Goal: Transaction & Acquisition: Obtain resource

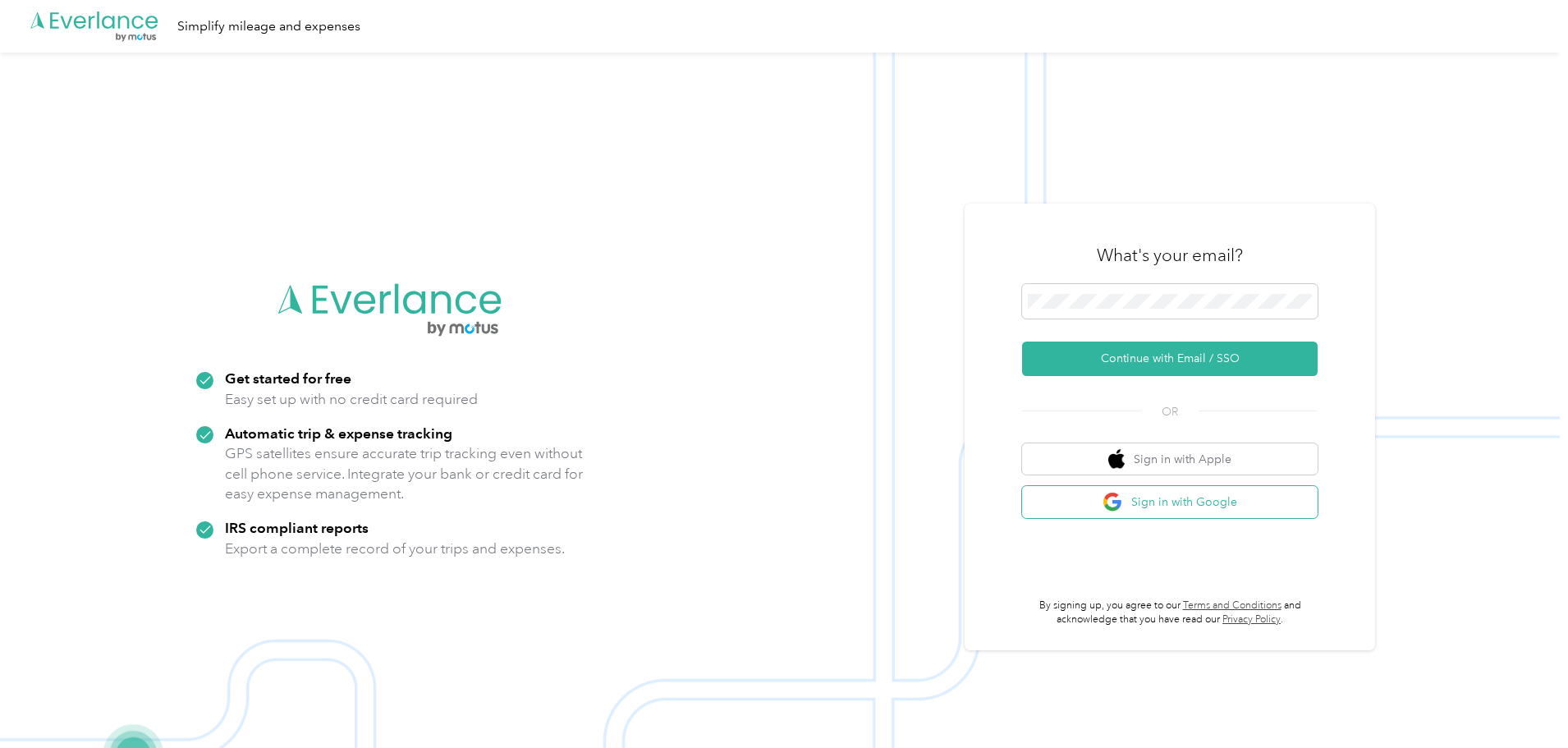
click at [1198, 498] on button "Sign in with Google" at bounding box center [1170, 502] width 296 height 32
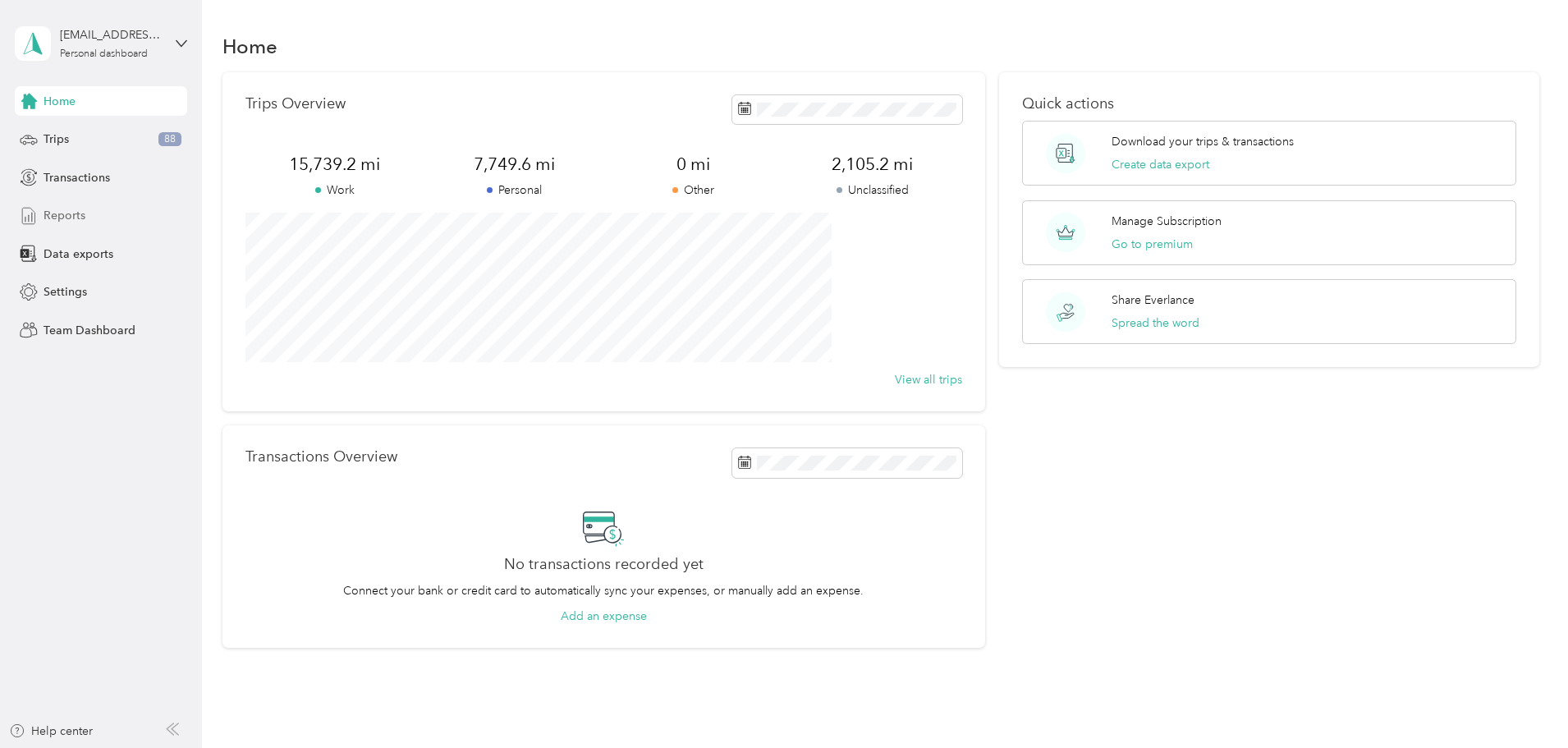
click at [74, 225] on div "Reports" at bounding box center [101, 216] width 173 height 29
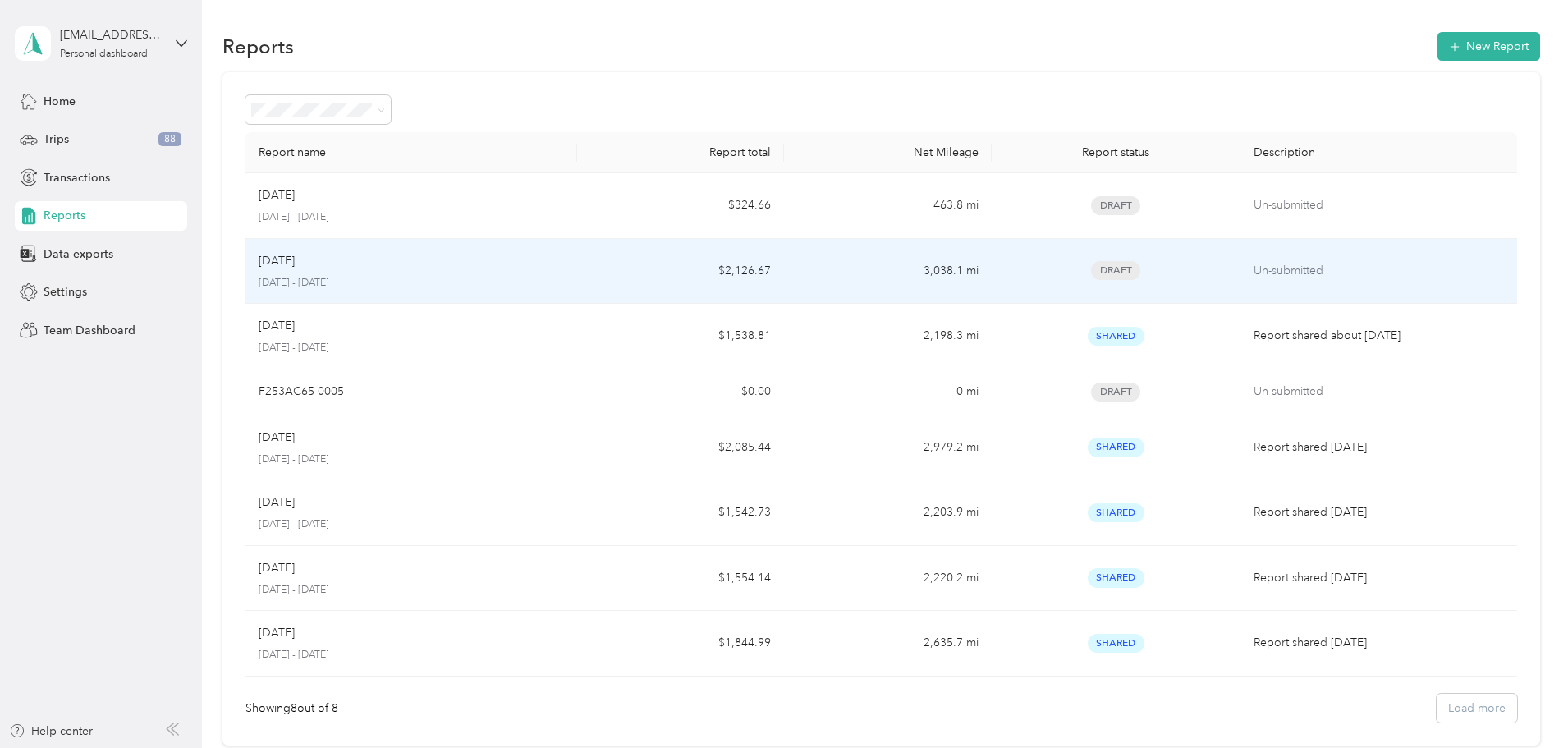
click at [512, 285] on p "[DATE] - [DATE]" at bounding box center [411, 283] width 306 height 15
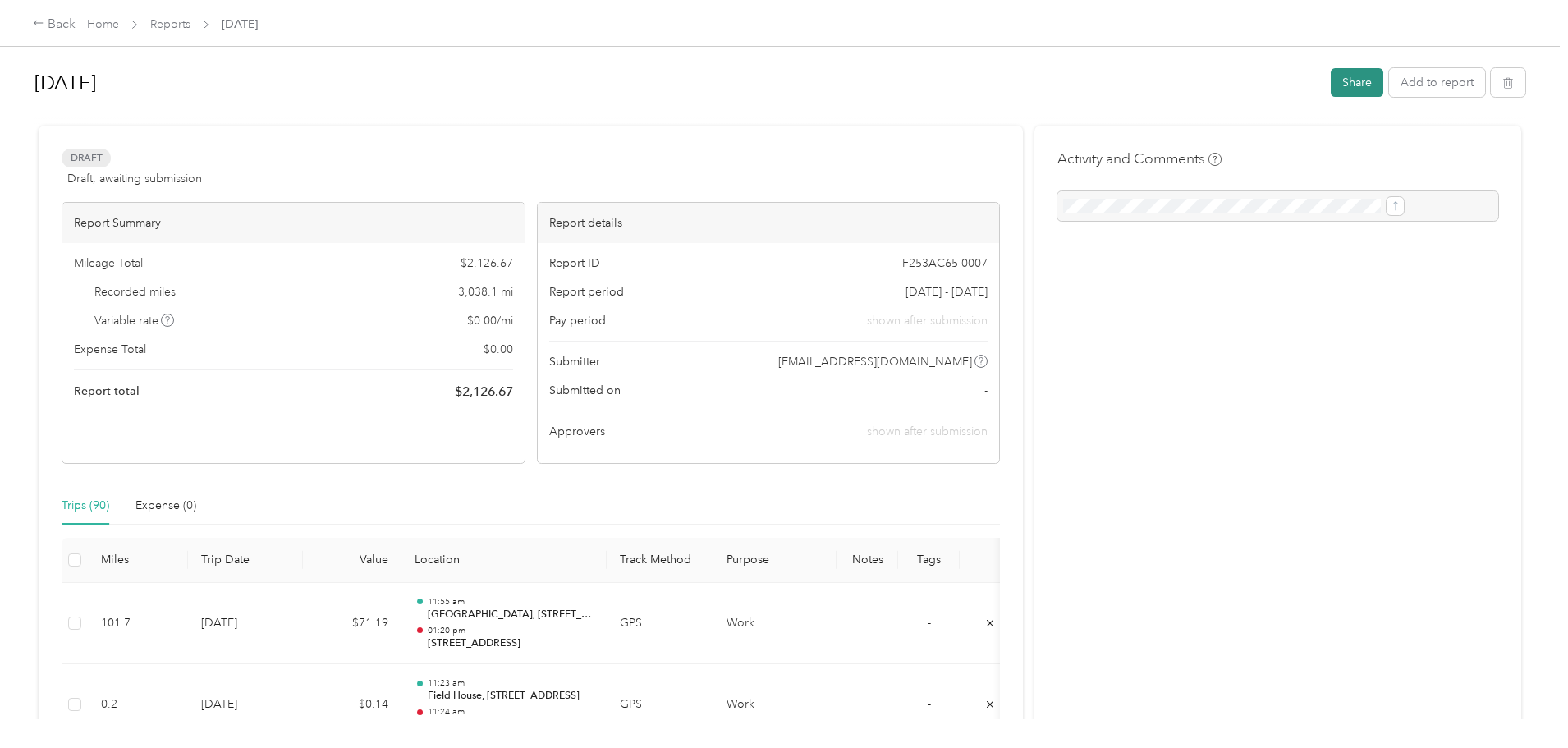
click at [1331, 78] on button "Share" at bounding box center [1357, 82] width 53 height 28
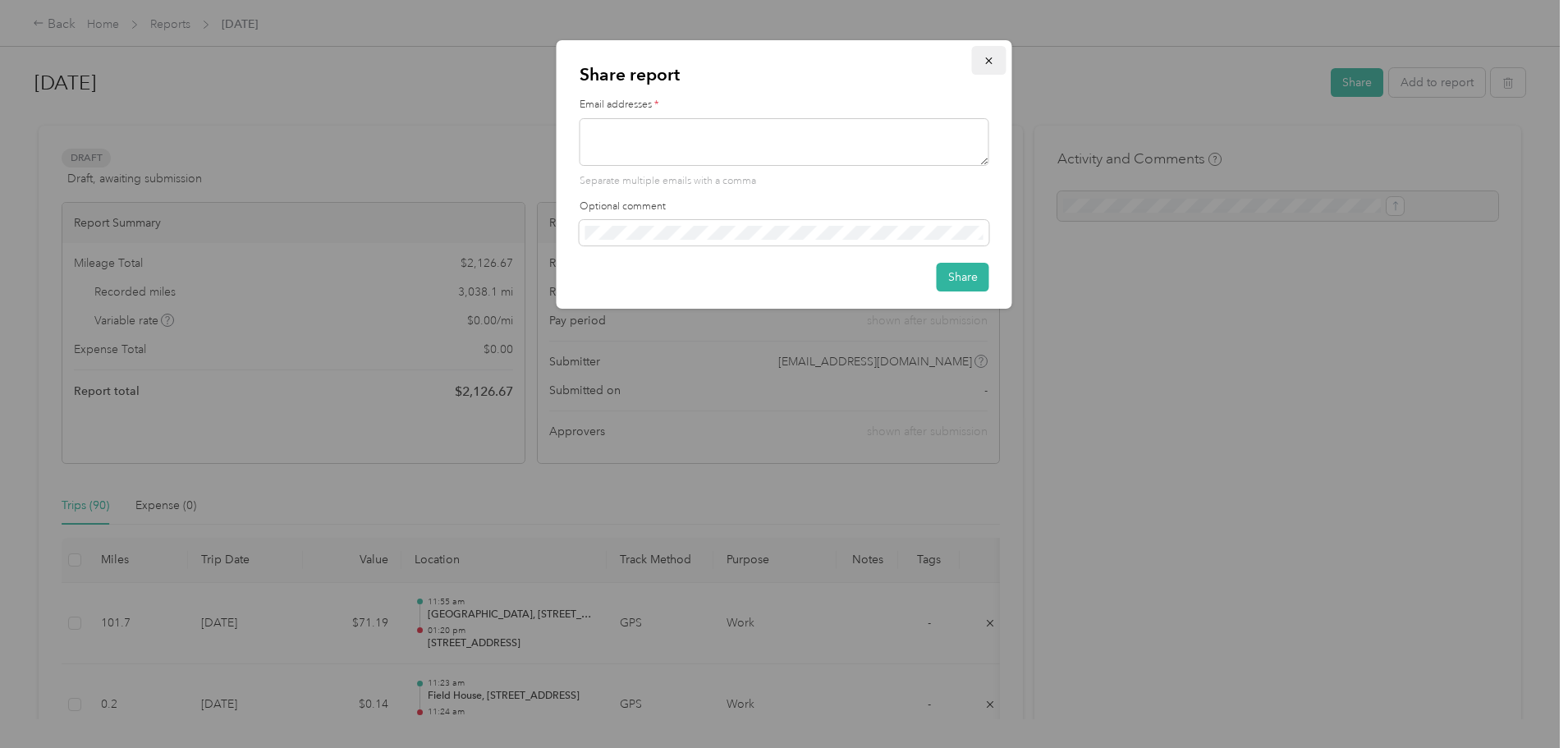
click at [982, 49] on button "button" at bounding box center [989, 60] width 34 height 28
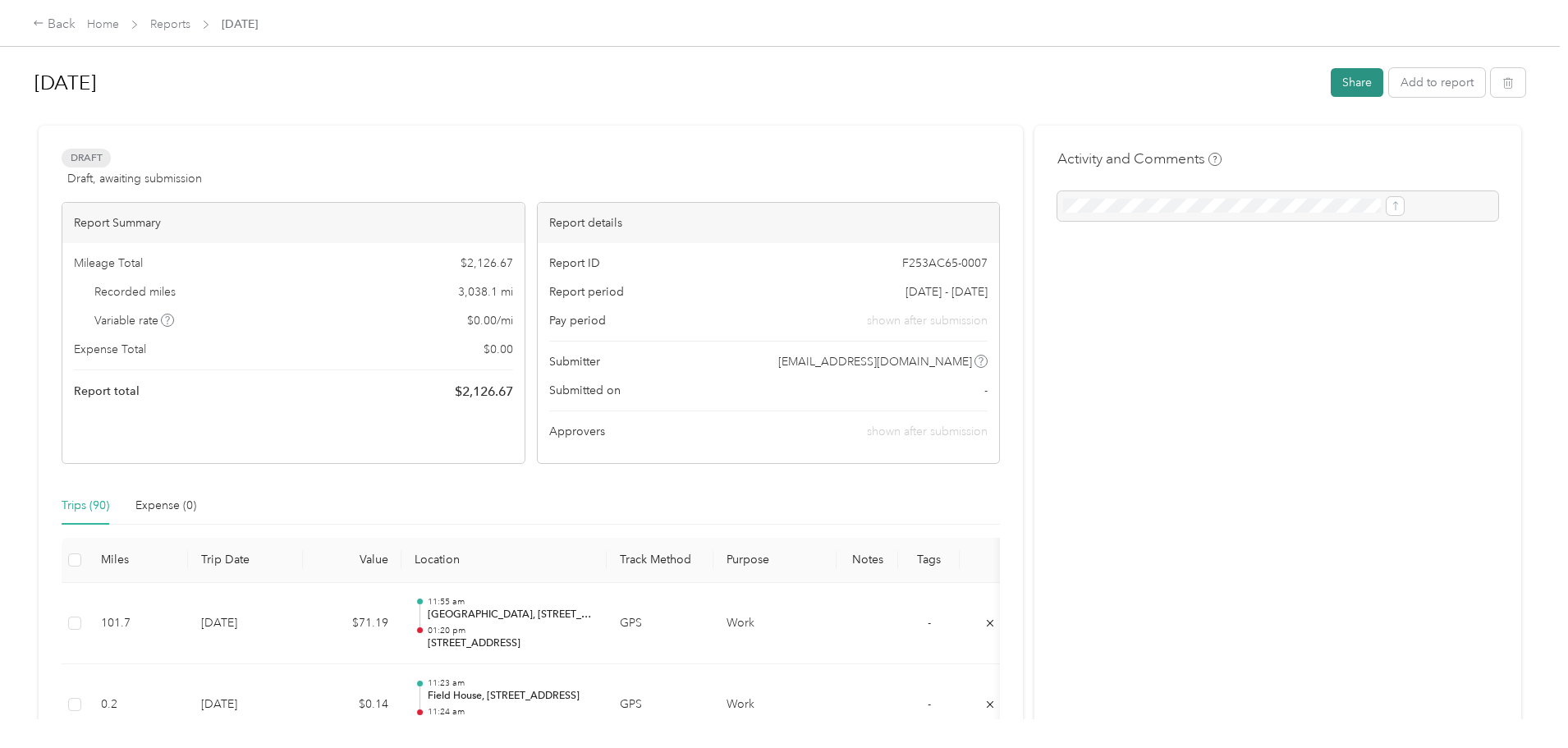
click at [1331, 85] on button "Share" at bounding box center [1357, 82] width 53 height 28
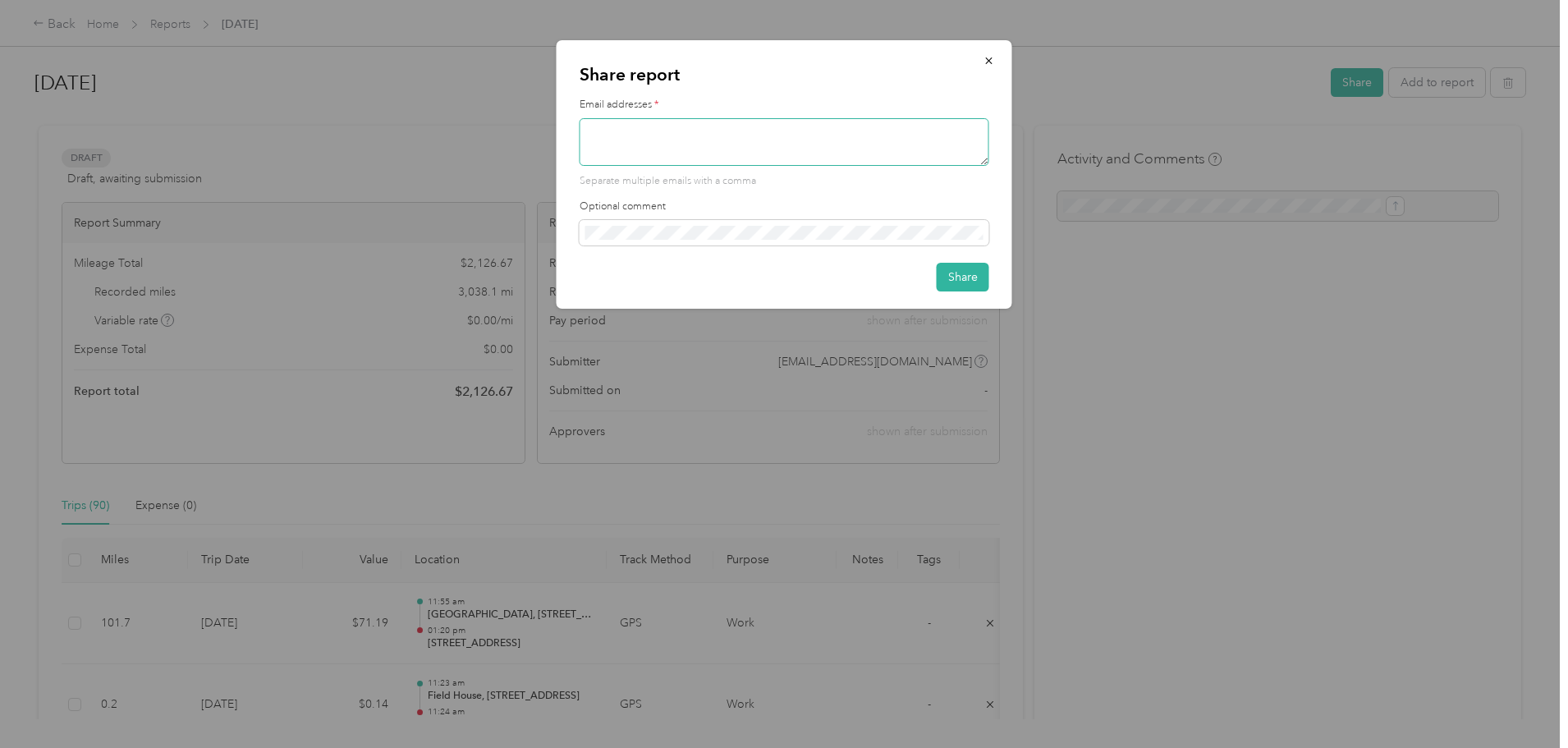
click at [739, 133] on textarea at bounding box center [785, 142] width 410 height 48
type textarea "[EMAIL_ADDRESS][DOMAIN_NAME]"
click at [976, 270] on button "Share" at bounding box center [963, 276] width 53 height 28
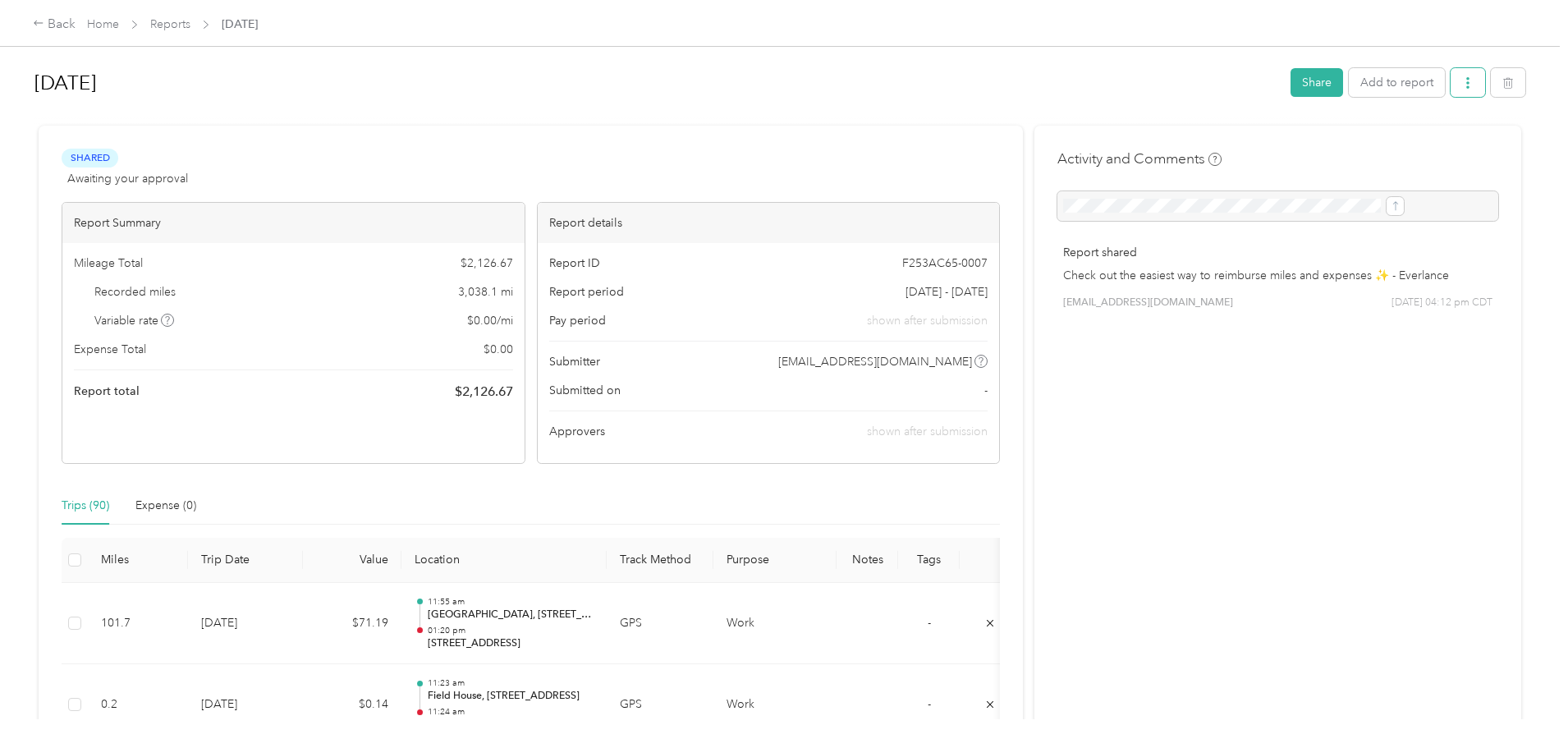
click at [1451, 85] on button "button" at bounding box center [1467, 82] width 34 height 28
click at [1302, 142] on span "Download" at bounding box center [1286, 144] width 54 height 18
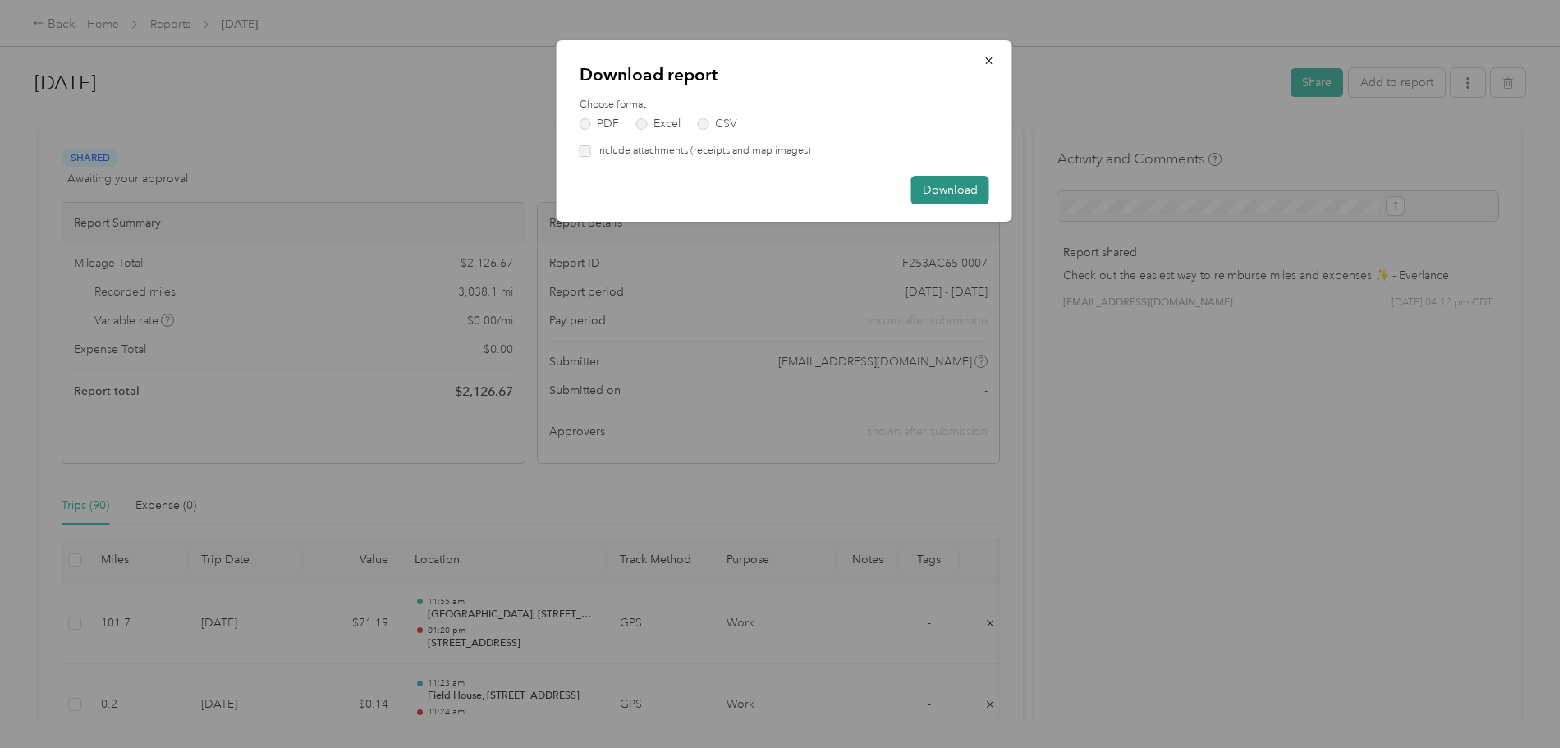
click at [967, 193] on button "Download" at bounding box center [950, 189] width 78 height 28
